Goal: Check status: Check status

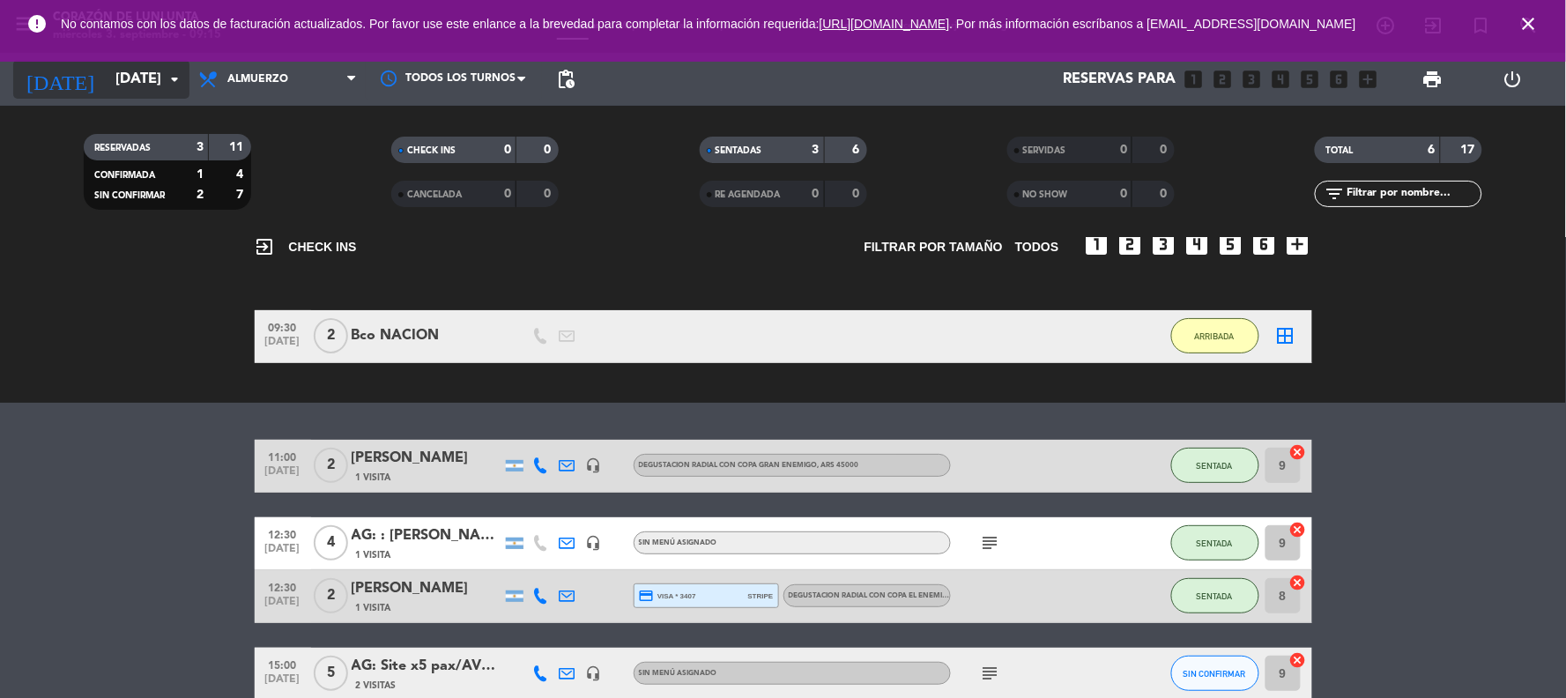
scroll to position [234, 0]
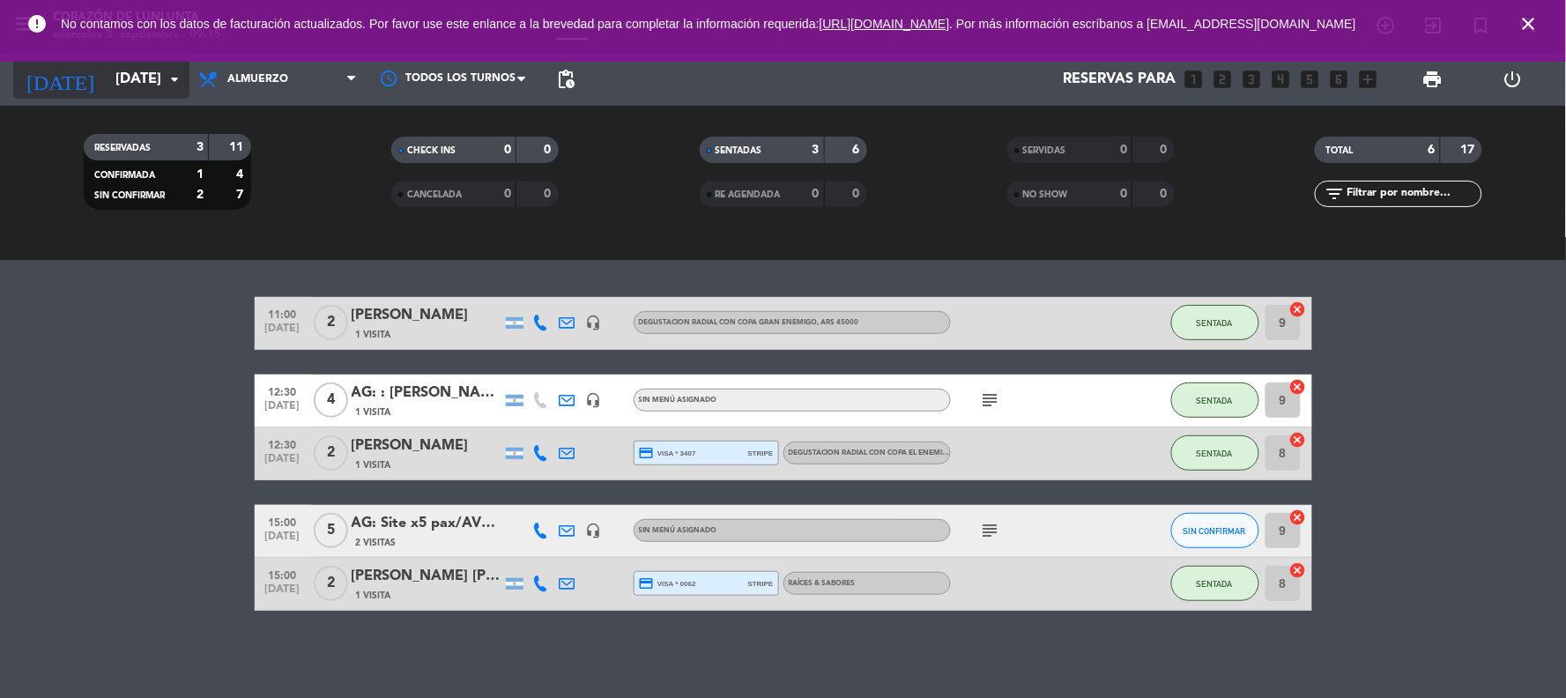
click at [152, 71] on input "[DATE]" at bounding box center [200, 80] width 187 height 34
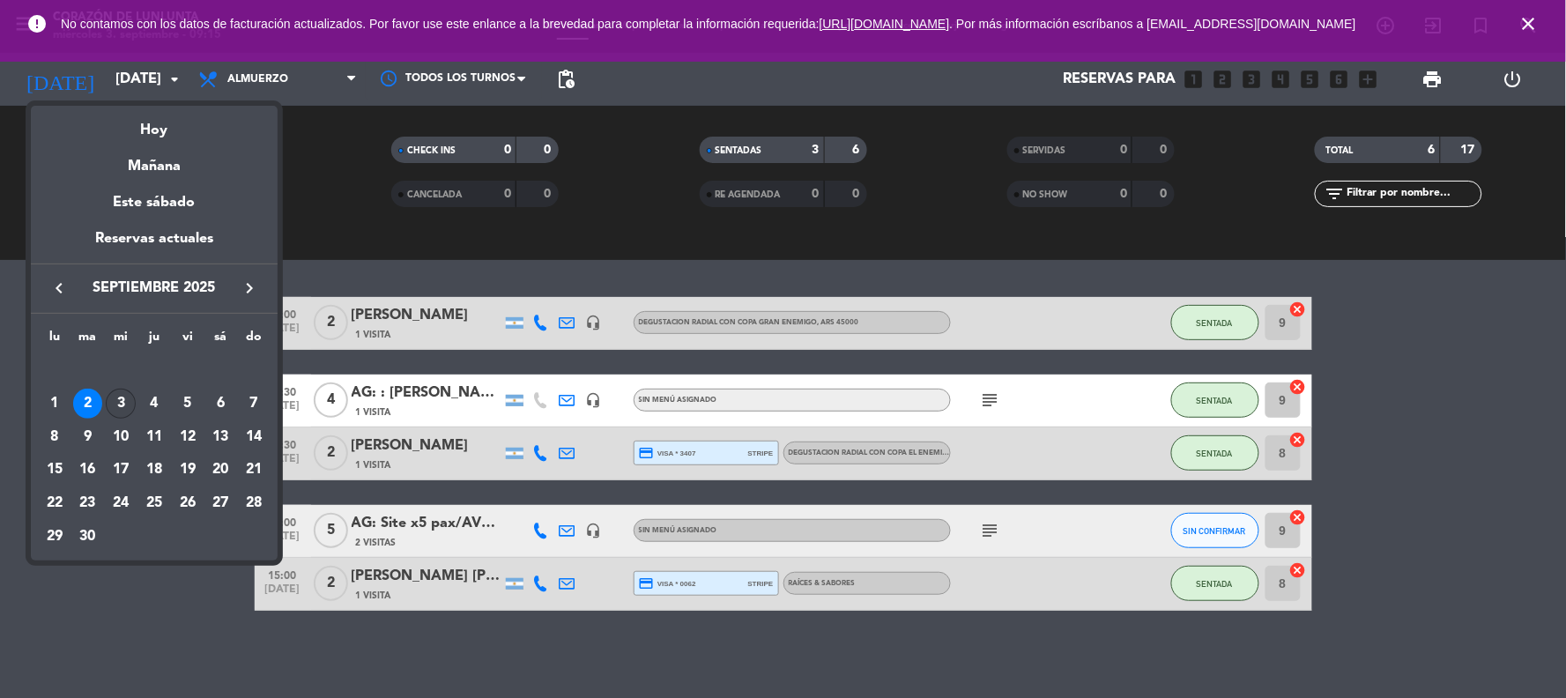
click at [130, 404] on div "3" at bounding box center [121, 404] width 30 height 30
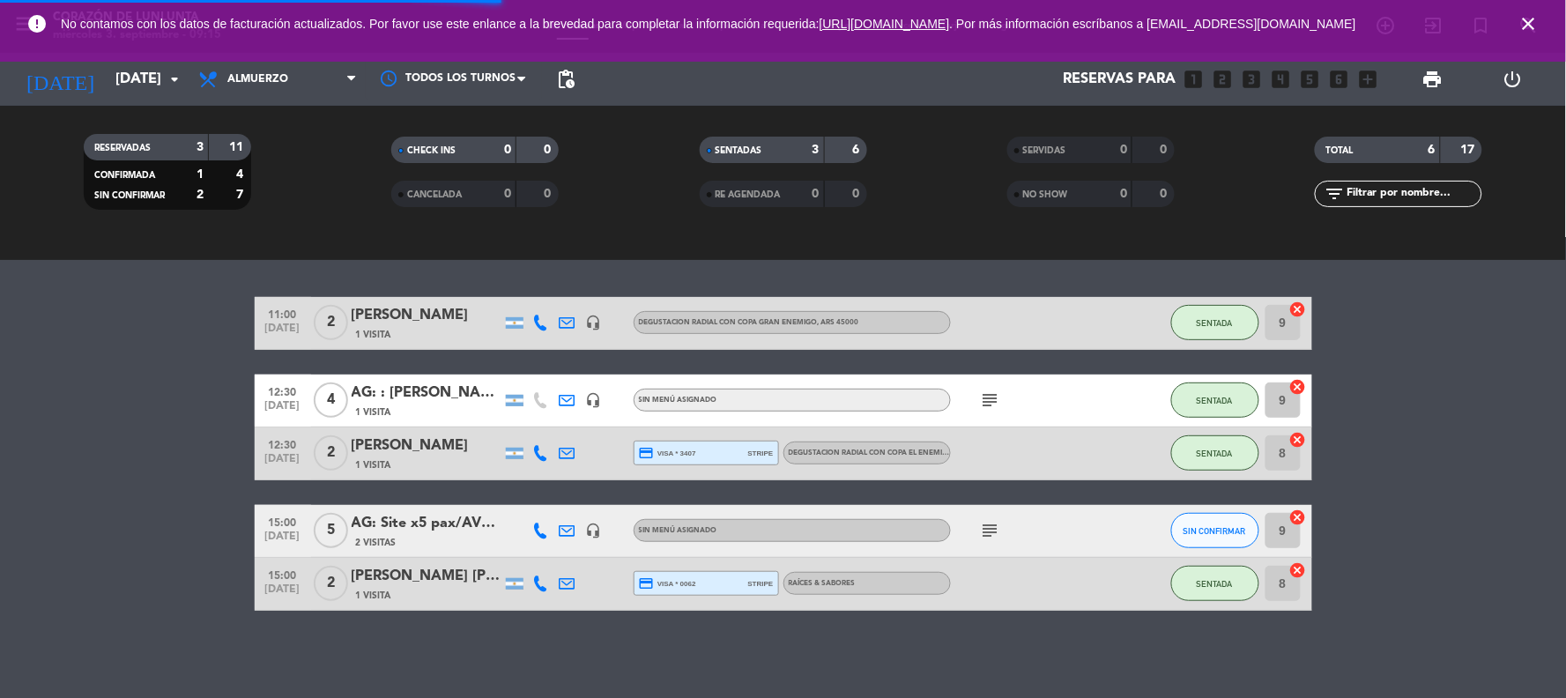
scroll to position [0, 0]
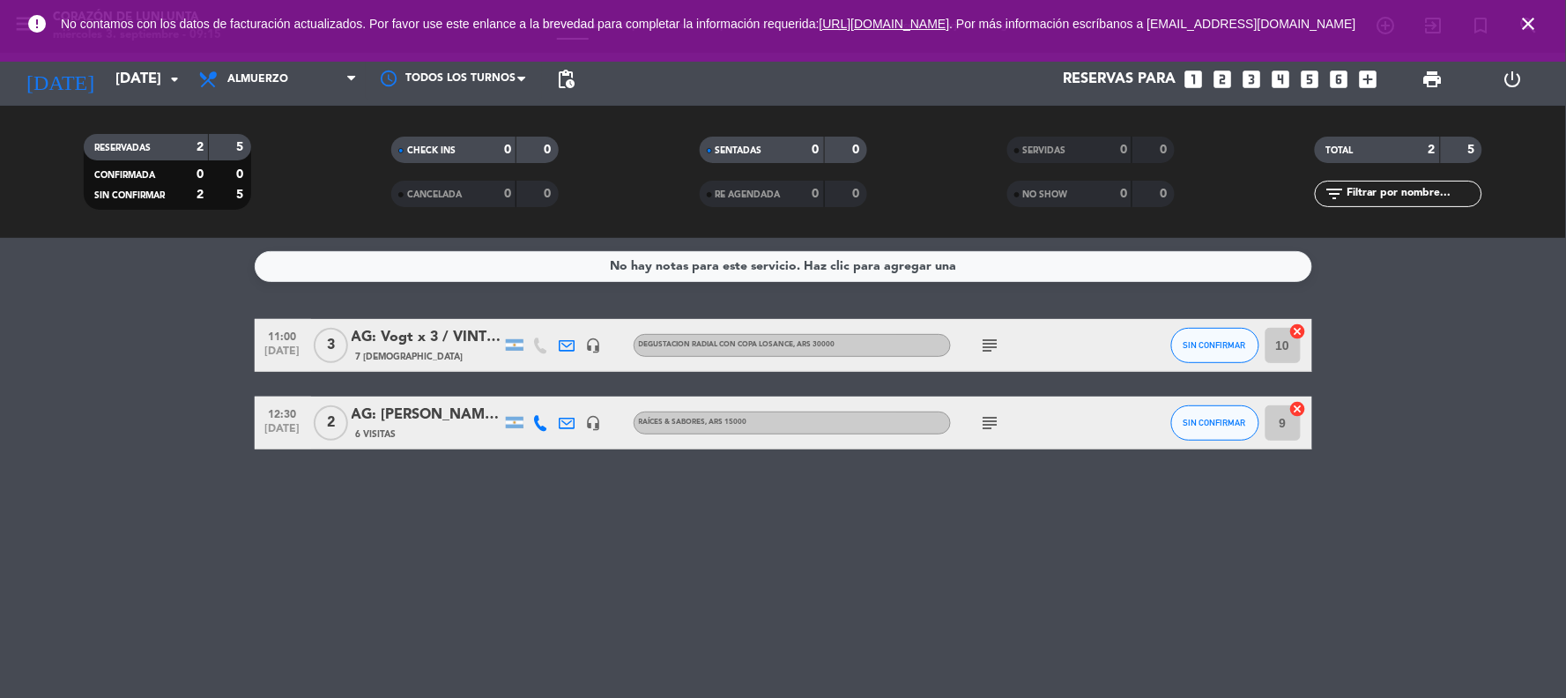
click at [608, 416] on div at bounding box center [620, 423] width 26 height 52
click at [589, 420] on icon "headset_mic" at bounding box center [594, 423] width 16 height 16
click at [427, 409] on div "AG: [PERSON_NAME] / BUS VITIVINICOLA" at bounding box center [427, 415] width 150 height 23
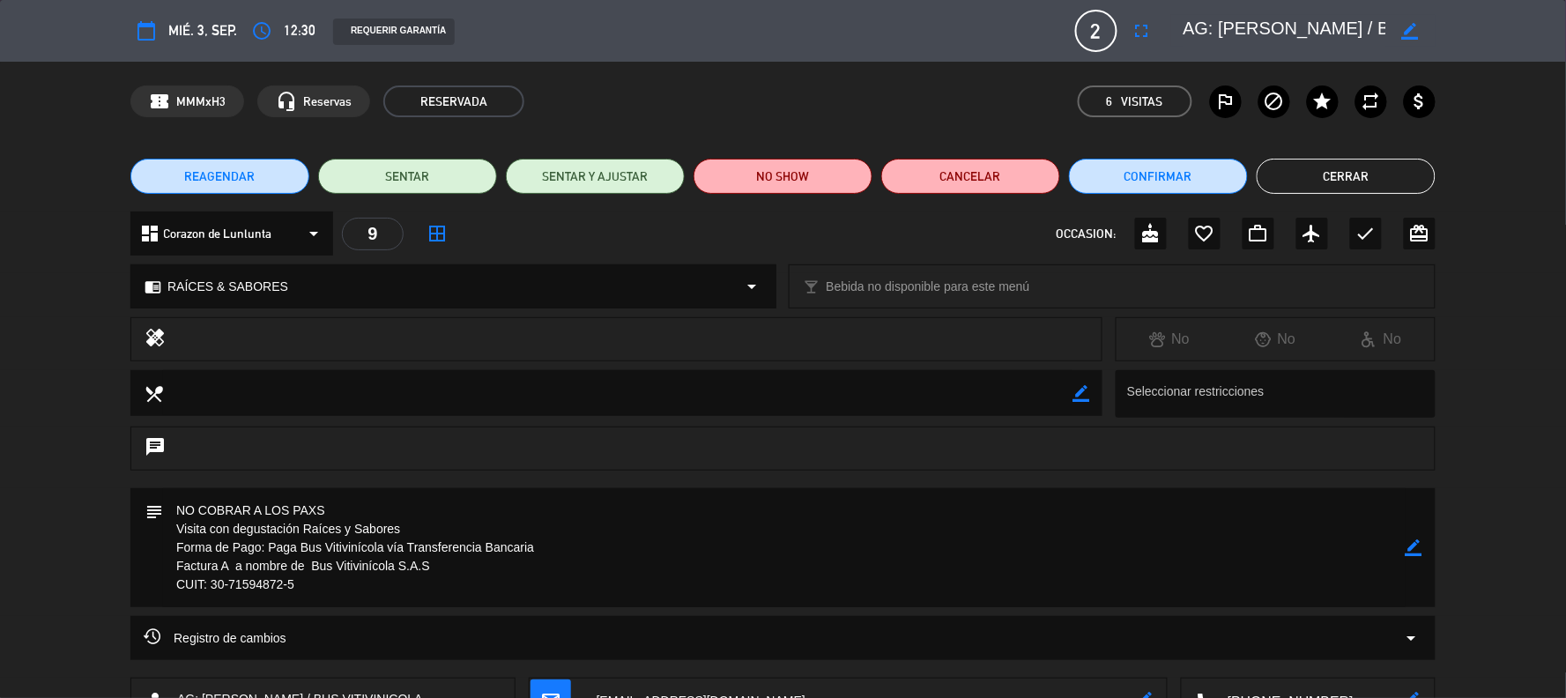
click at [1364, 177] on button "Cerrar" at bounding box center [1346, 176] width 179 height 35
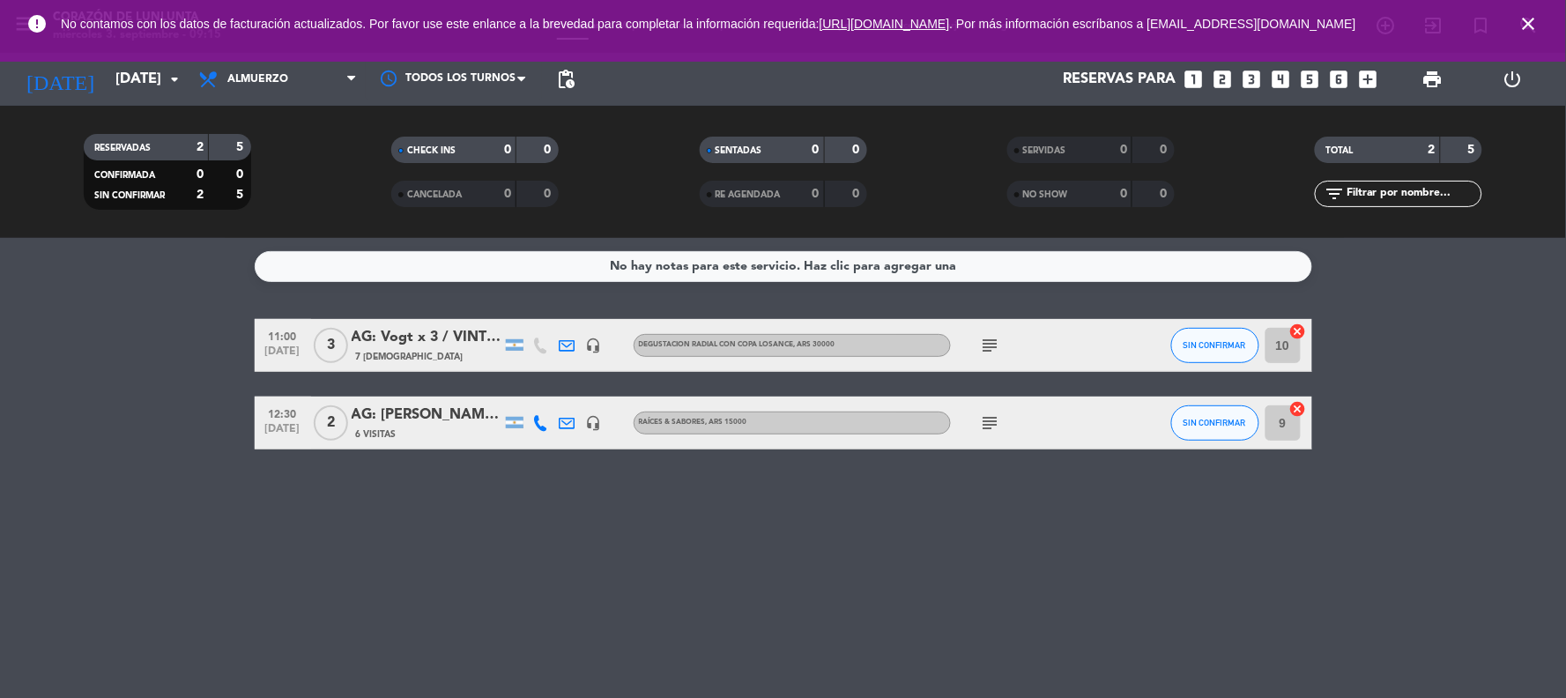
click at [429, 336] on div "AG: Vogt x 3 / VINTURA" at bounding box center [427, 337] width 150 height 23
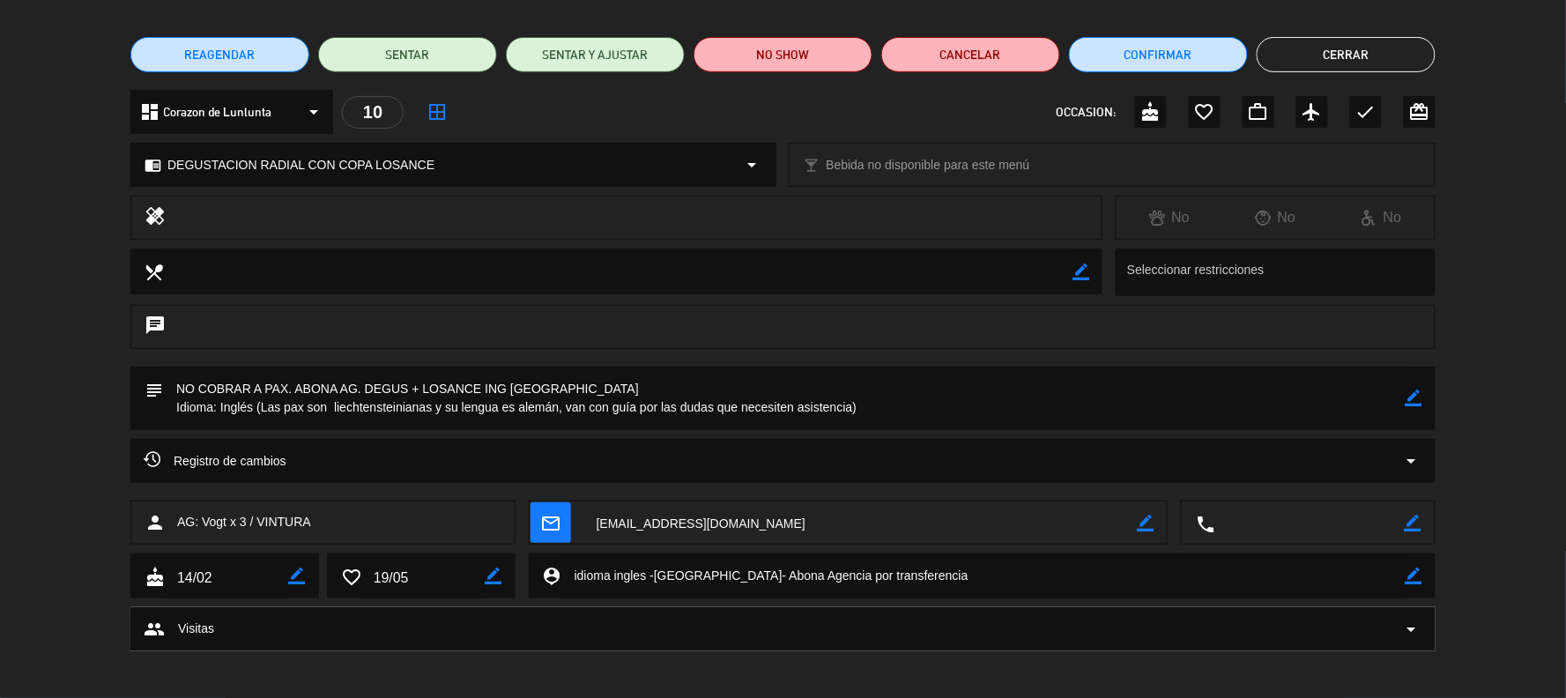
scroll to position [128, 0]
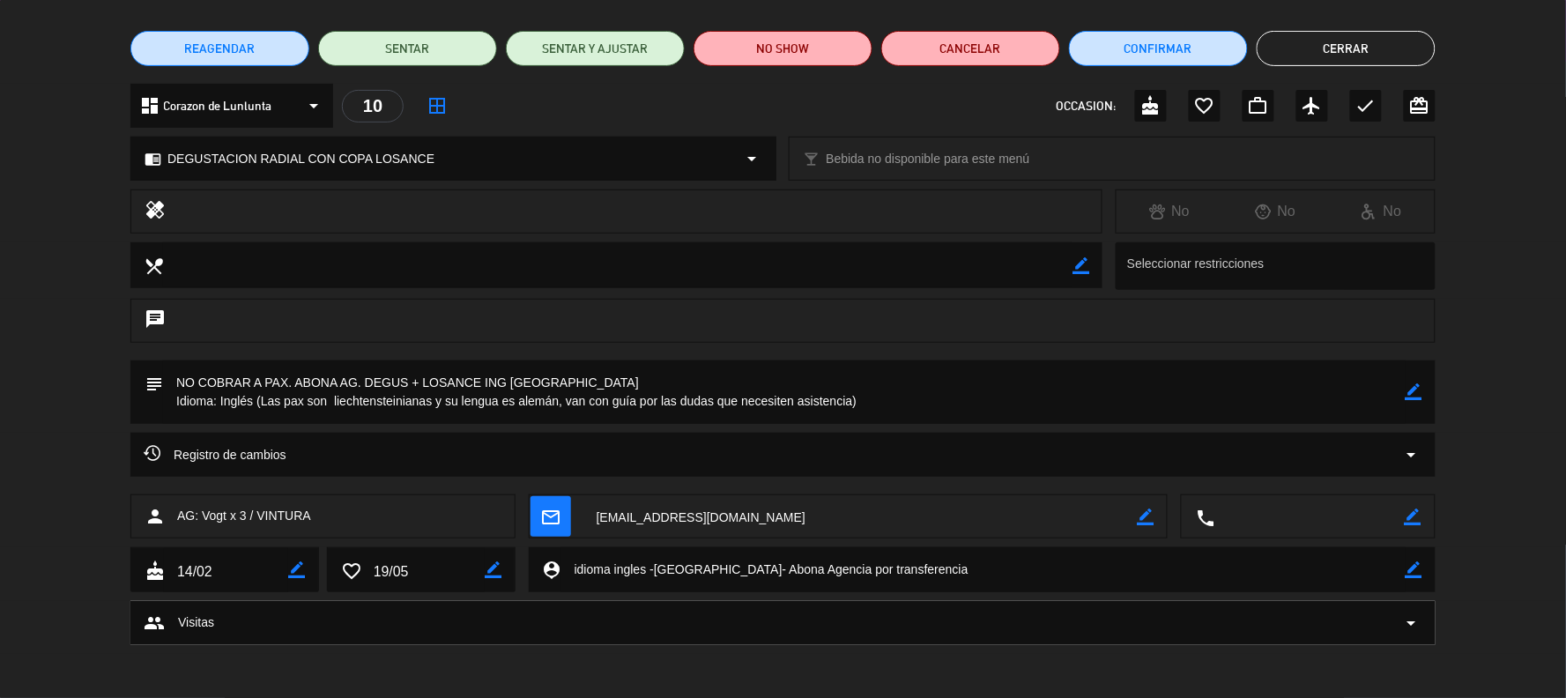
click at [197, 565] on textarea at bounding box center [226, 570] width 124 height 44
click at [154, 568] on icon "cake" at bounding box center [154, 570] width 19 height 19
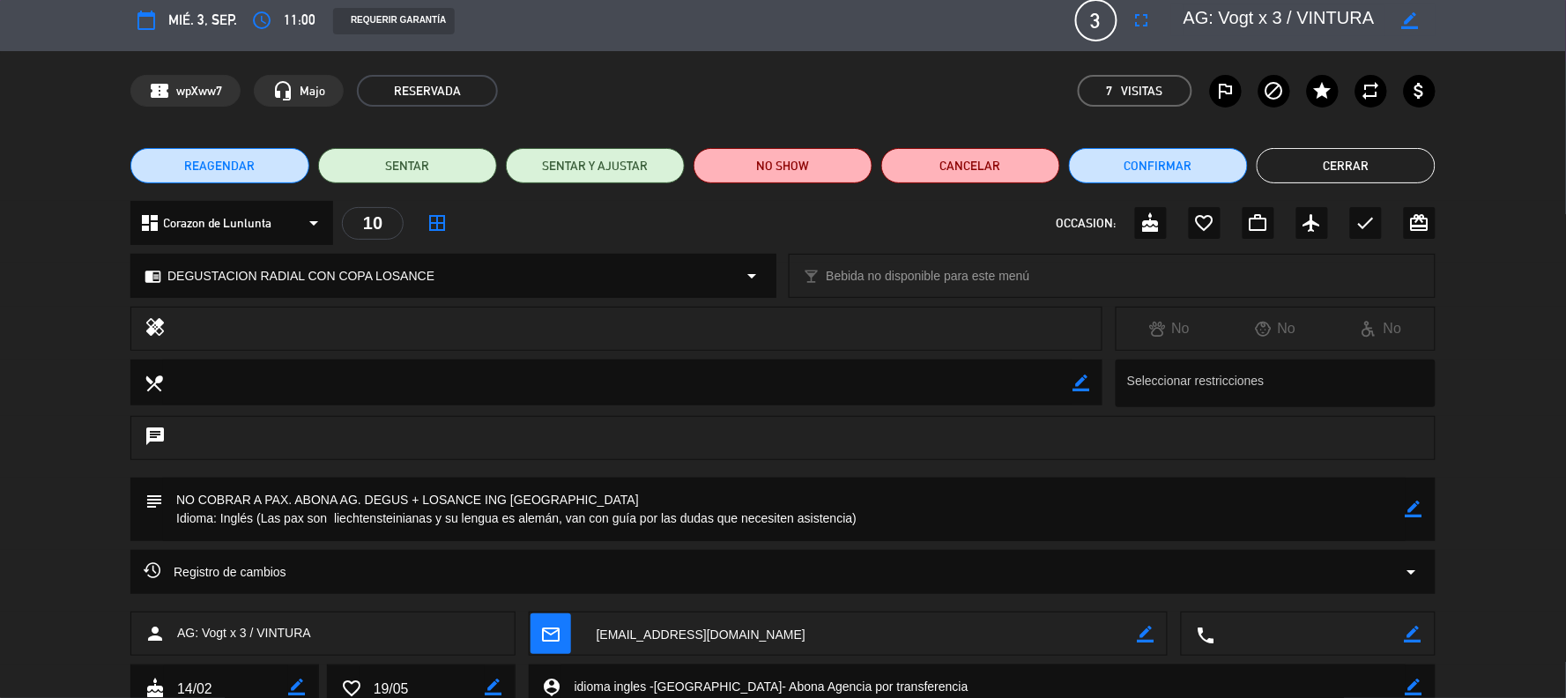
scroll to position [0, 0]
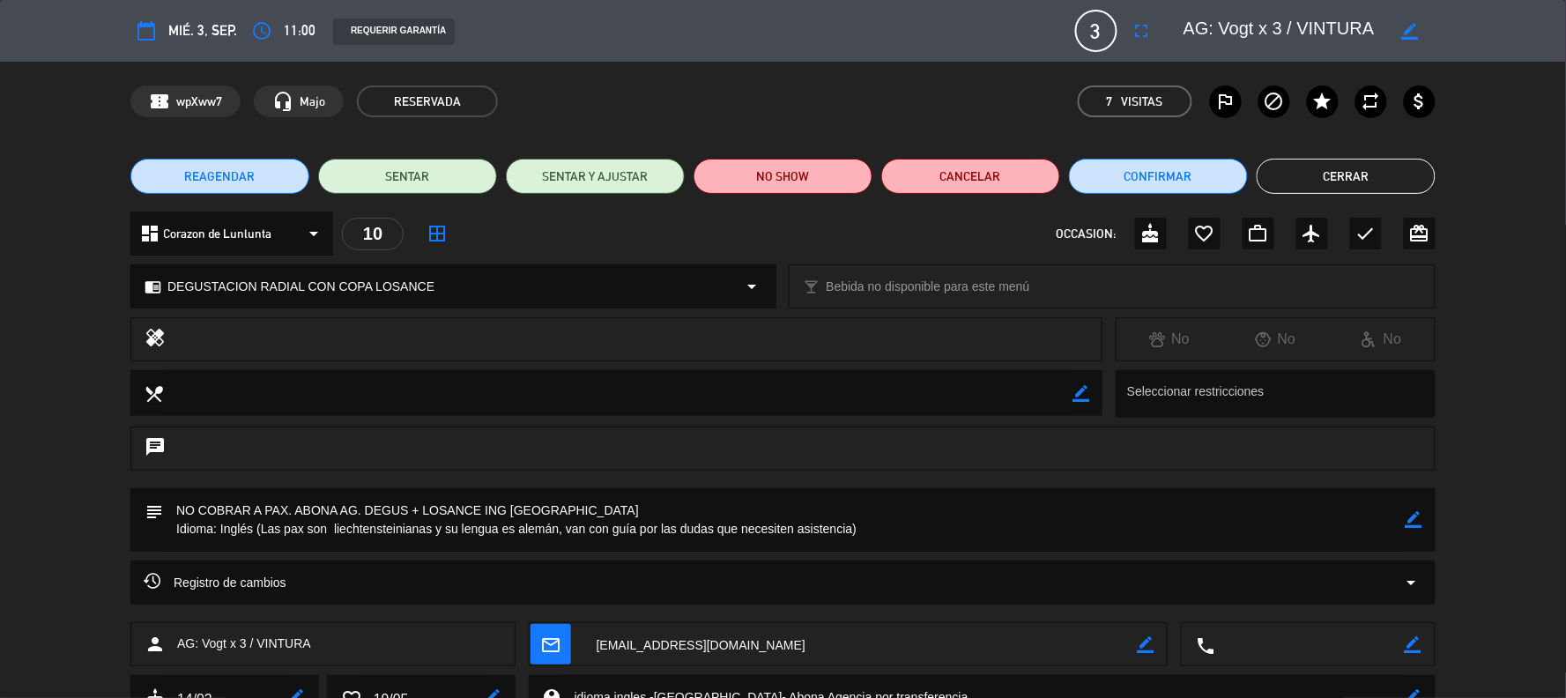
click at [1382, 169] on button "Cerrar" at bounding box center [1346, 176] width 179 height 35
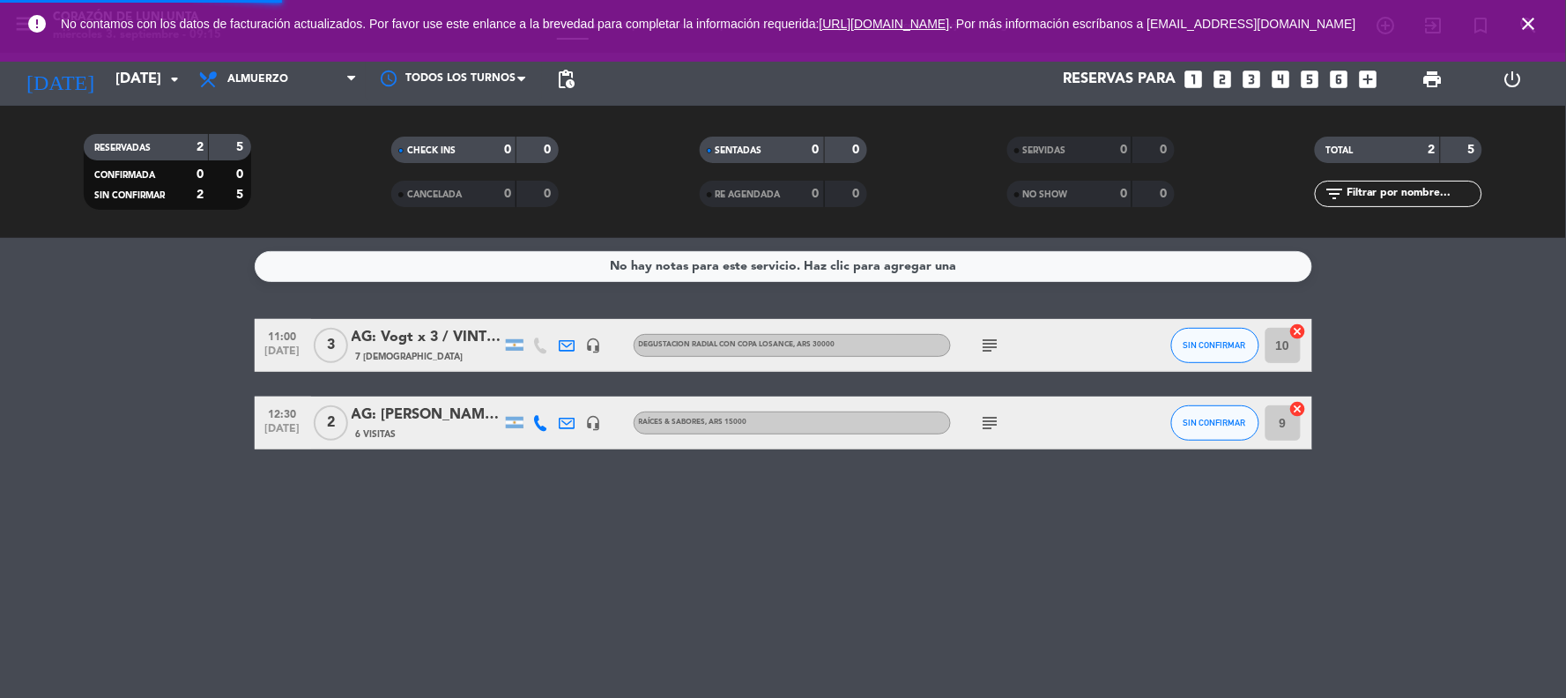
drag, startPoint x: 1470, startPoint y: 314, endPoint x: 1120, endPoint y: 20, distance: 456.7
click at [1470, 315] on div "No hay notas para este servicio. Haz clic para agregar una 11:00 [DATE] [DATE]:…" at bounding box center [783, 468] width 1566 height 460
click at [144, 77] on input "[DATE]" at bounding box center [200, 80] width 187 height 34
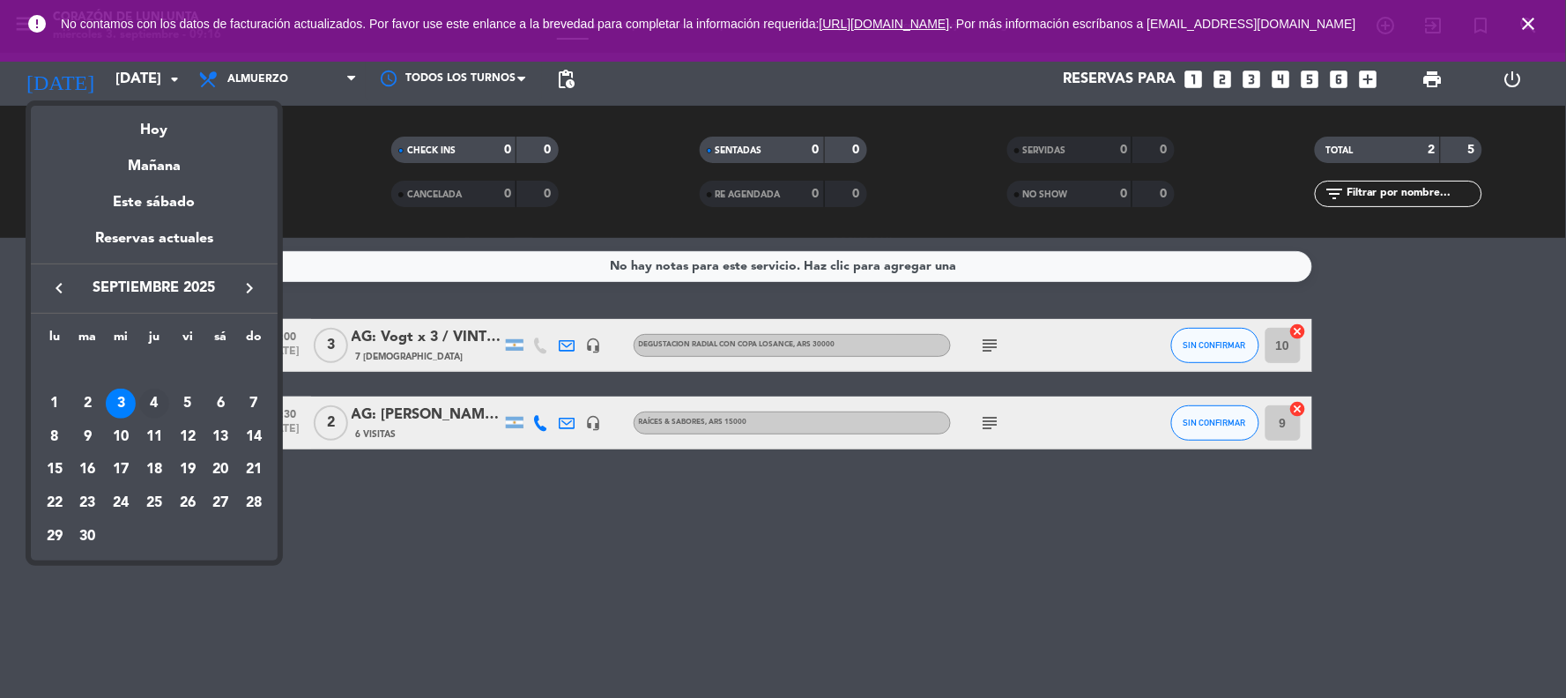
click at [146, 401] on div "4" at bounding box center [154, 404] width 30 height 30
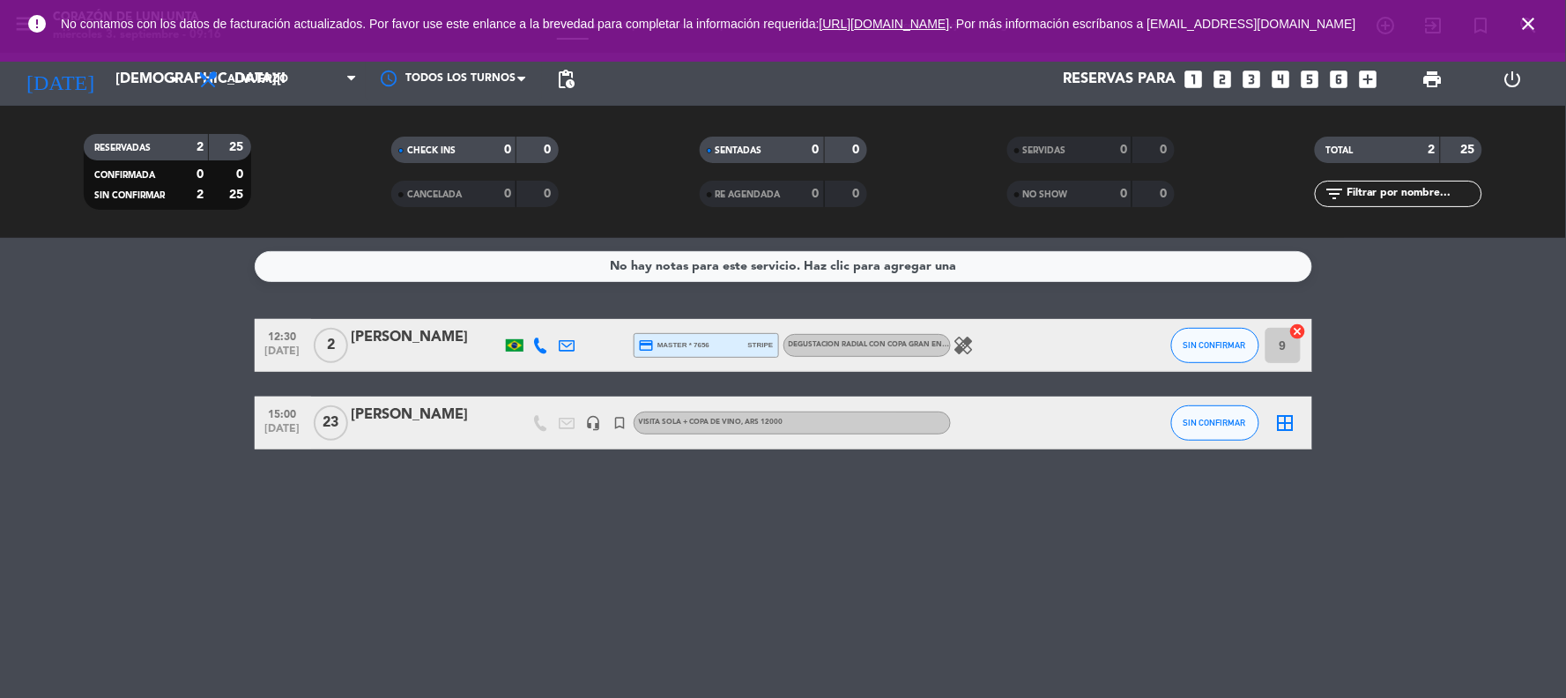
click at [397, 335] on div "[PERSON_NAME]" at bounding box center [427, 337] width 150 height 23
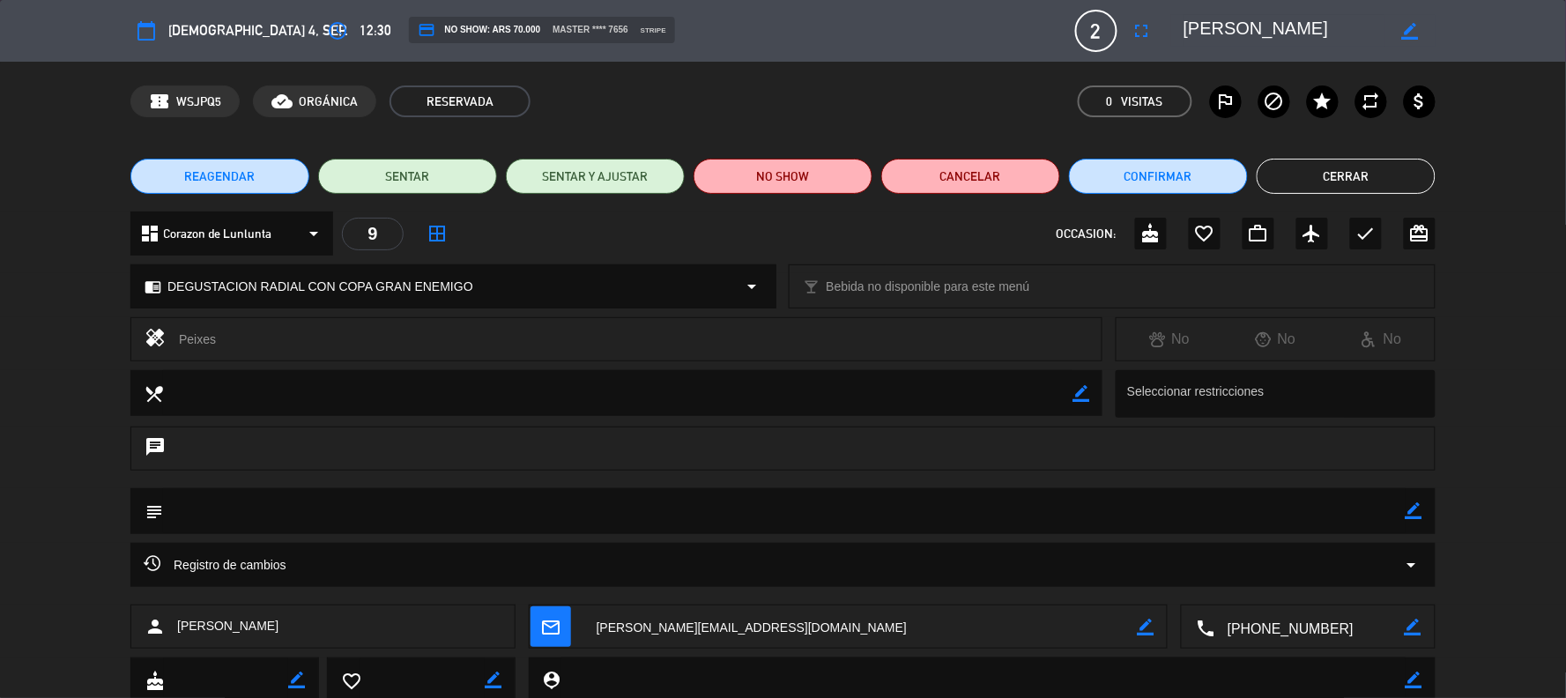
click at [1290, 183] on button "Cerrar" at bounding box center [1346, 176] width 179 height 35
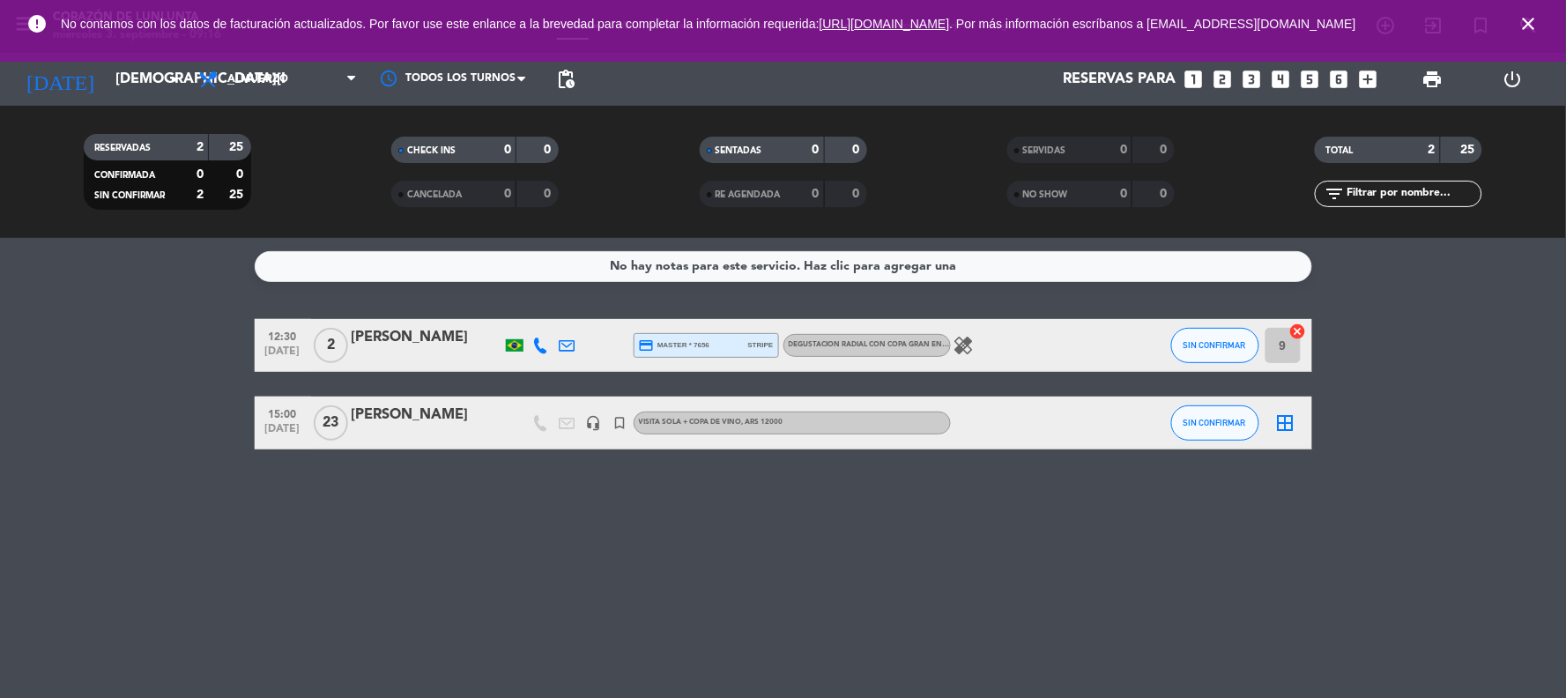
click at [968, 346] on icon "healing" at bounding box center [964, 345] width 21 height 21
click at [129, 84] on input "[DEMOGRAPHIC_DATA][DATE]" at bounding box center [200, 80] width 187 height 34
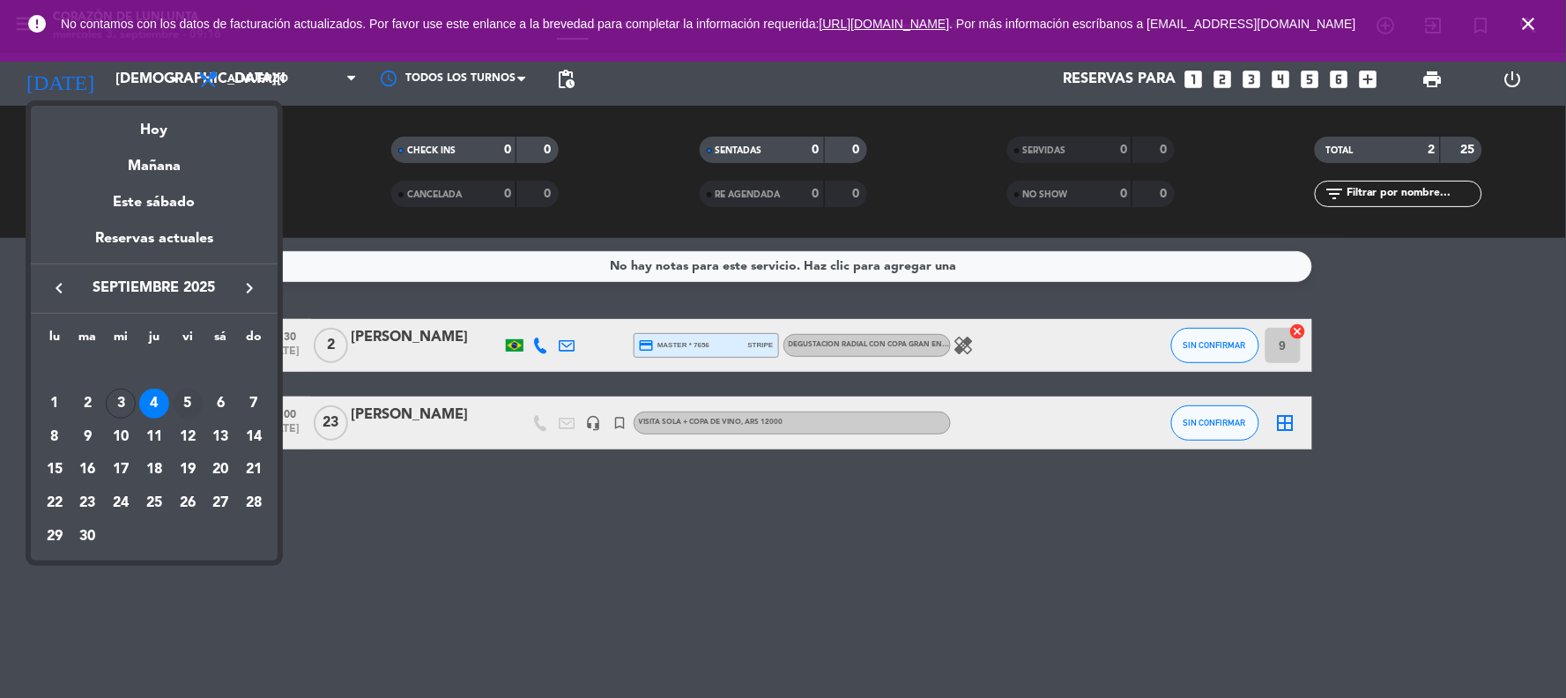
click at [190, 406] on div "5" at bounding box center [188, 404] width 30 height 30
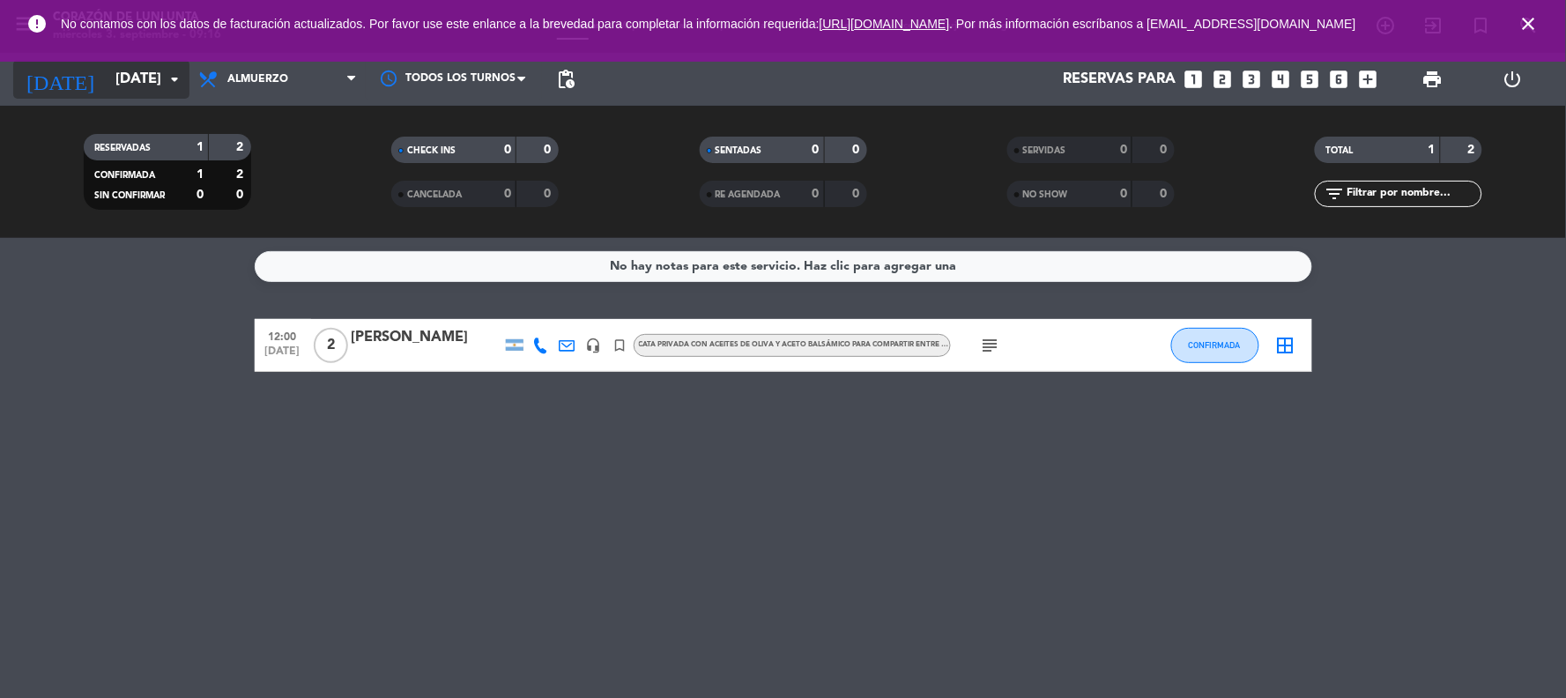
click at [128, 75] on input "[DATE]" at bounding box center [200, 80] width 187 height 34
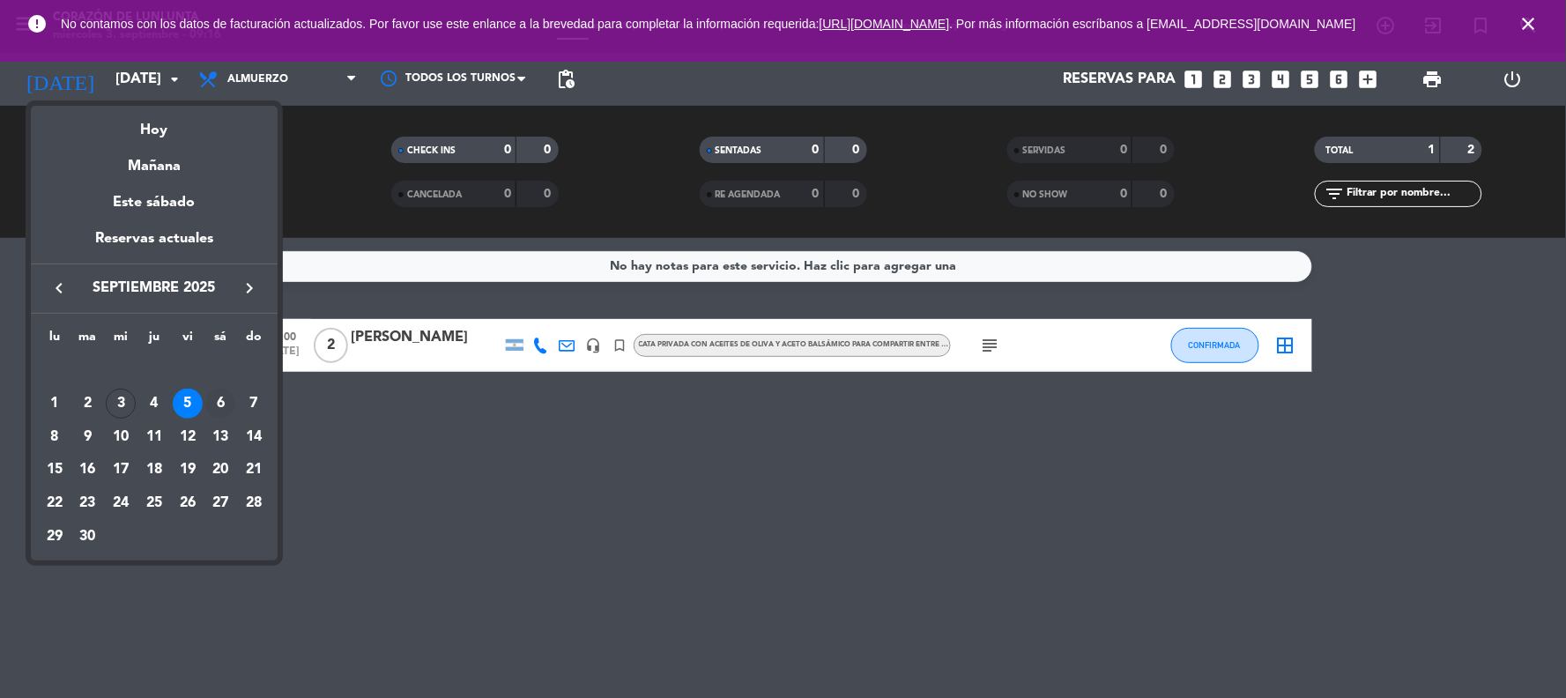
click at [219, 400] on div "6" at bounding box center [220, 404] width 30 height 30
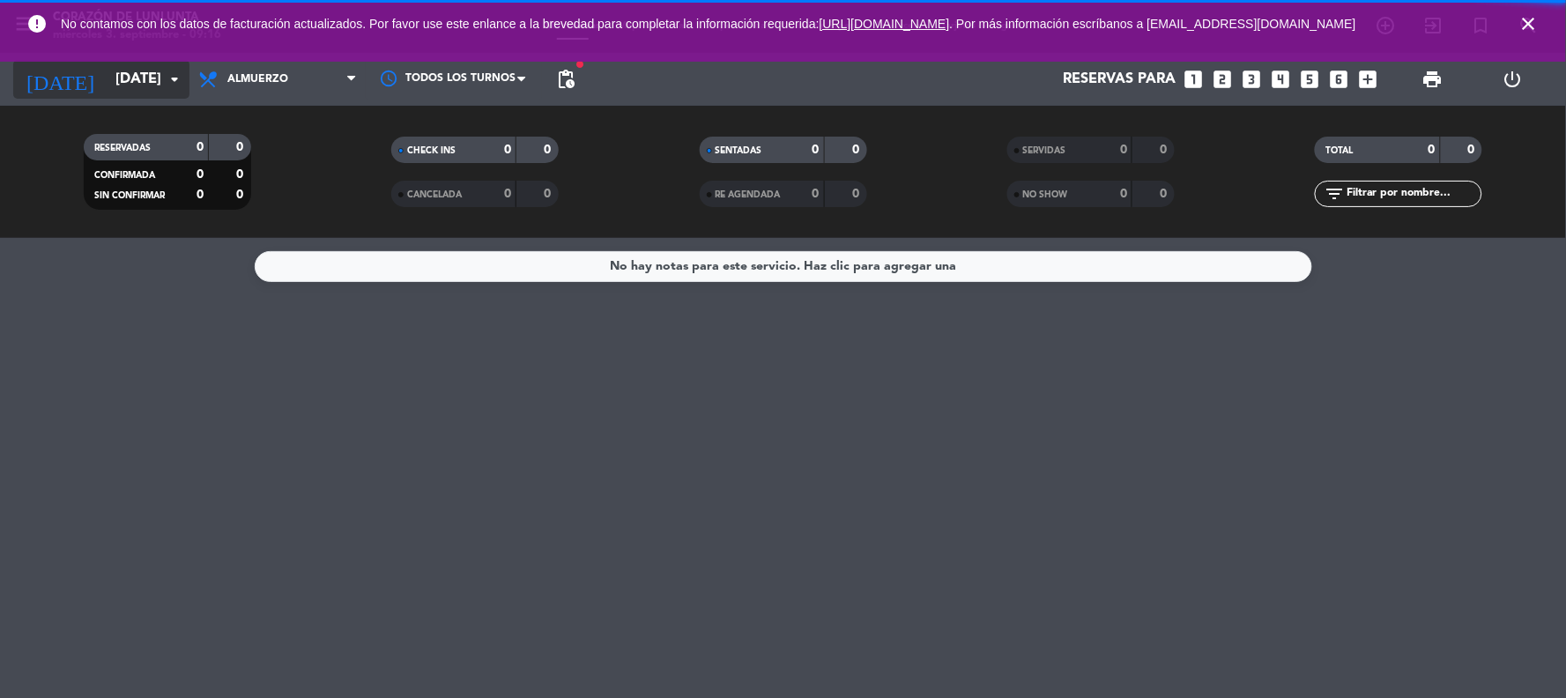
click at [123, 71] on input "[DATE]" at bounding box center [200, 80] width 187 height 34
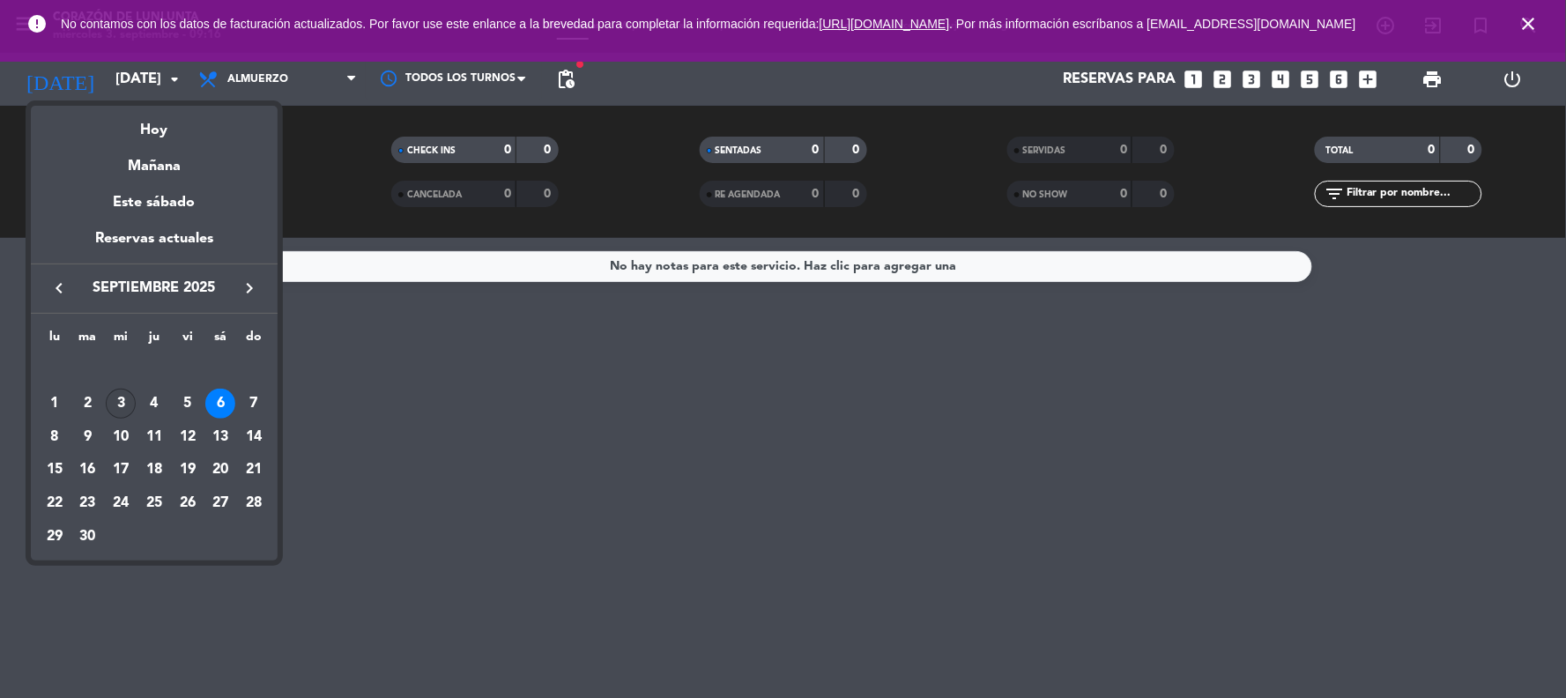
click at [116, 397] on div "3" at bounding box center [121, 404] width 30 height 30
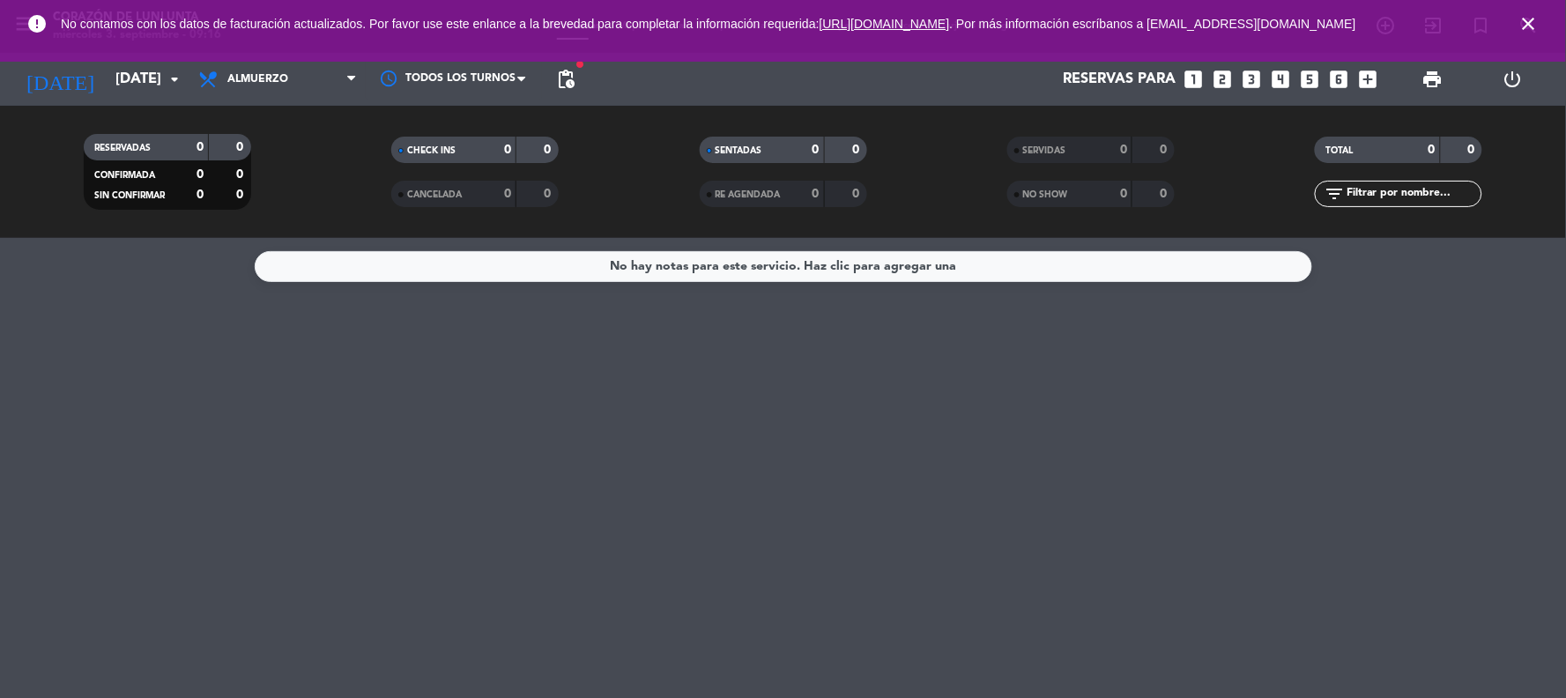
type input "[DATE]"
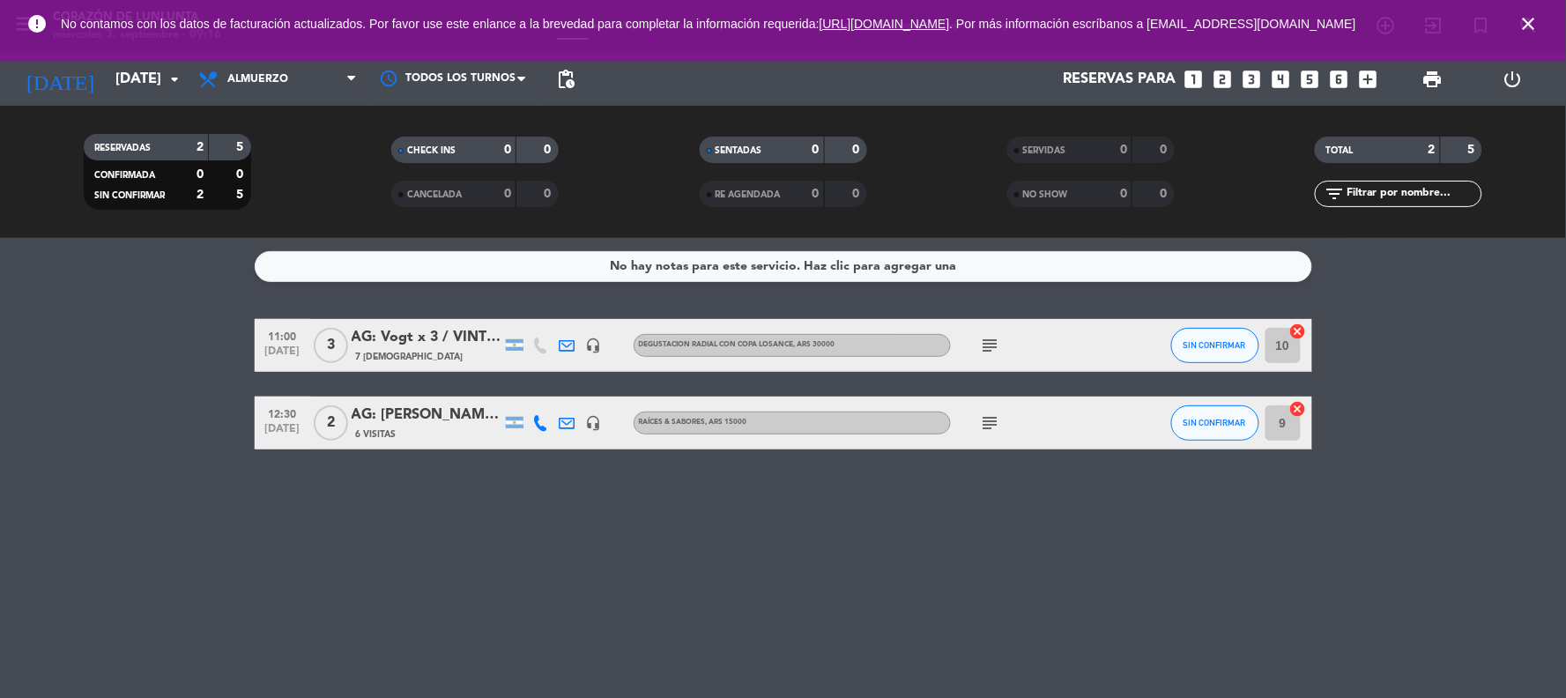
click at [583, 576] on div "No hay notas para este servicio. Haz clic para agregar una 11:00 [DATE] [DATE]:…" at bounding box center [783, 468] width 1566 height 460
click at [1468, 425] on bookings-row "11:00 [DATE] [DATE]: Vogt x 3 / VINTURA 7 Visitas headset_mic DEGUSTACION RADIA…" at bounding box center [783, 384] width 1566 height 130
